Goal: Transaction & Acquisition: Purchase product/service

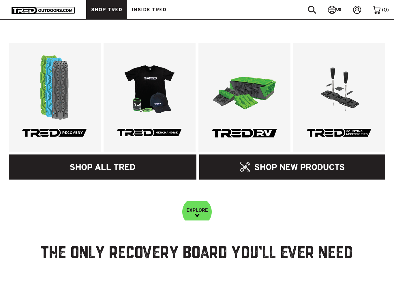
click at [63, 164] on link "SHOP ALL TRED" at bounding box center [103, 167] width 188 height 25
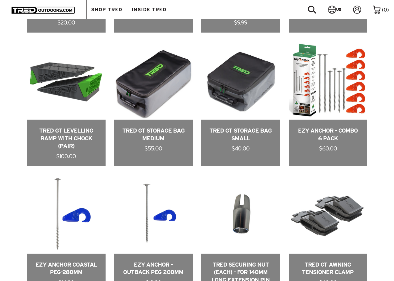
scroll to position [1088, 0]
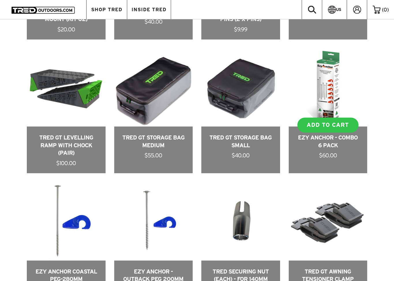
click at [331, 153] on link at bounding box center [328, 111] width 79 height 126
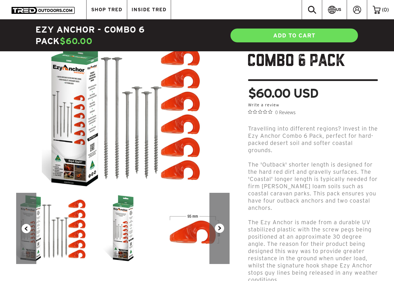
scroll to position [58, 0]
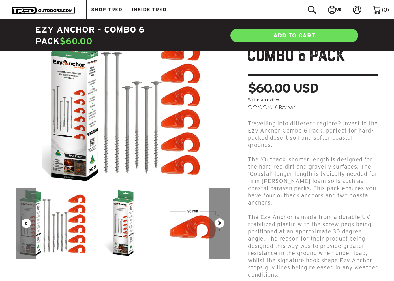
click at [74, 117] on img at bounding box center [123, 106] width 162 height 162
click at [125, 202] on img at bounding box center [122, 223] width 71 height 71
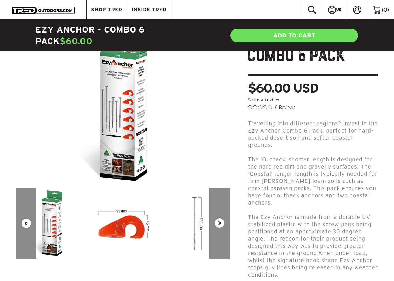
click at [139, 224] on img at bounding box center [122, 223] width 71 height 71
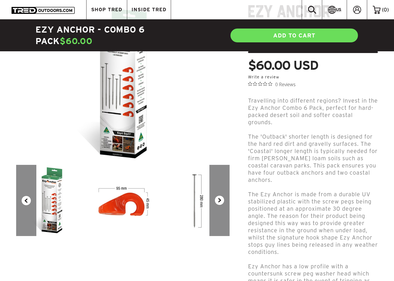
scroll to position [71, 0]
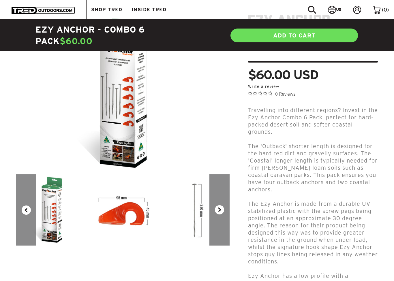
click at [119, 123] on img at bounding box center [123, 93] width 162 height 162
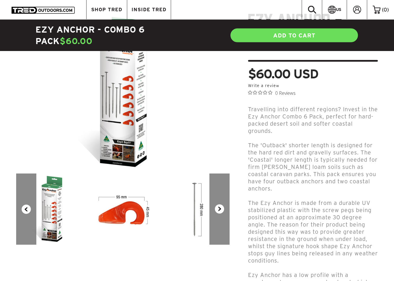
click at [23, 202] on button "Previous" at bounding box center [26, 209] width 20 height 71
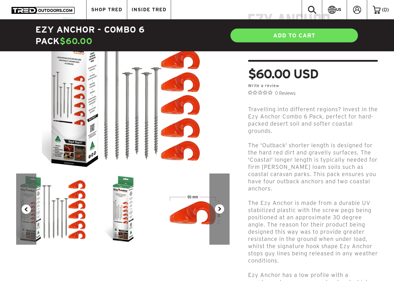
click at [25, 201] on button "Previous" at bounding box center [26, 209] width 20 height 71
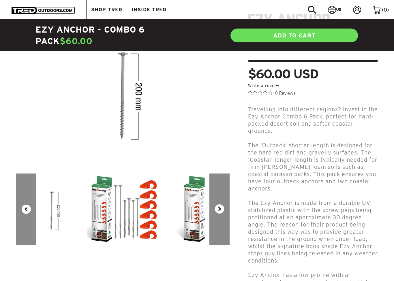
click at [27, 198] on button "Previous" at bounding box center [26, 209] width 20 height 71
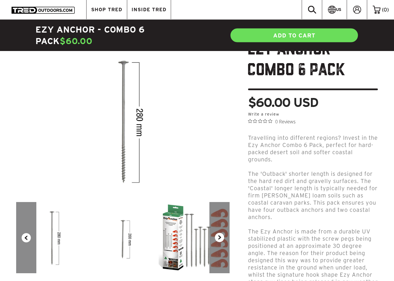
scroll to position [0, 0]
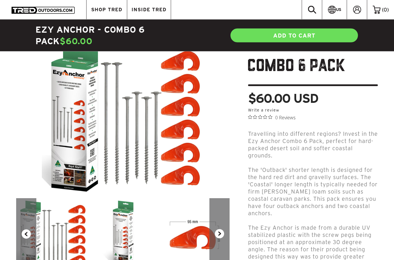
scroll to position [48, 0]
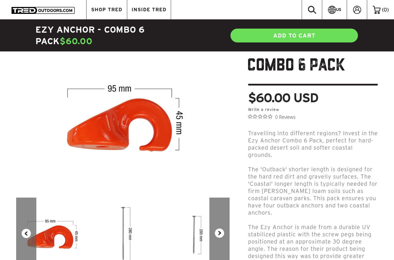
click at [221, 229] on button "Next" at bounding box center [219, 232] width 20 height 71
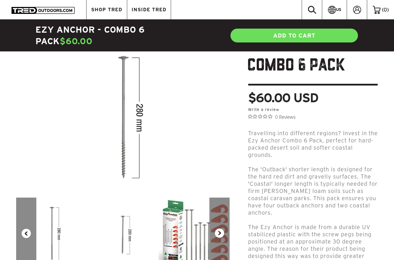
click at [222, 230] on button "Next" at bounding box center [219, 232] width 20 height 71
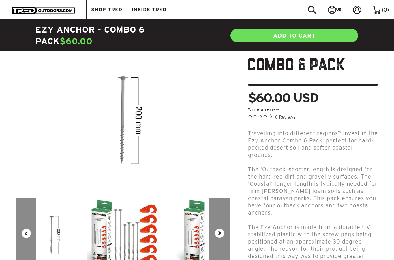
click at [221, 234] on button "Next" at bounding box center [219, 232] width 20 height 71
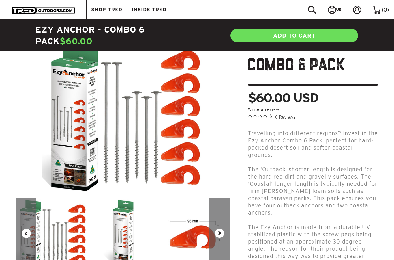
click at [222, 234] on button "Next" at bounding box center [219, 232] width 20 height 71
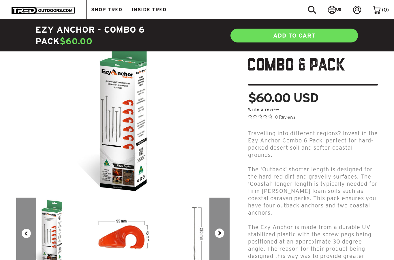
click at [222, 234] on button "Next" at bounding box center [219, 232] width 20 height 71
click at [224, 234] on button "Next" at bounding box center [219, 232] width 20 height 71
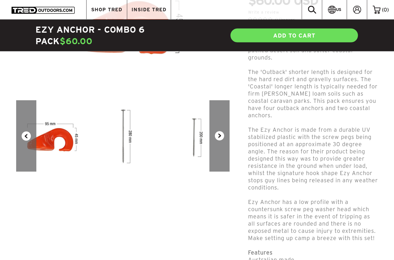
scroll to position [0, 0]
